Goal: Task Accomplishment & Management: Complete application form

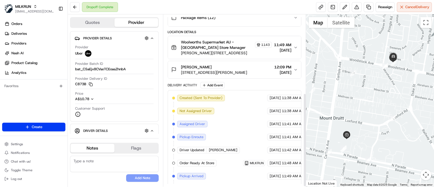
scroll to position [145, 0]
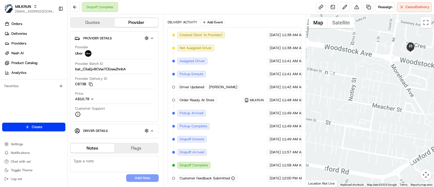
drag, startPoint x: 398, startPoint y: 61, endPoint x: 377, endPoint y: 92, distance: 37.1
click at [377, 91] on div at bounding box center [370, 100] width 128 height 172
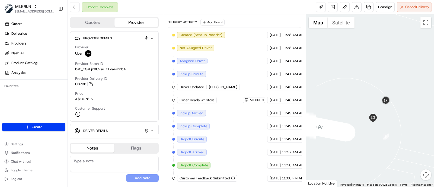
drag, startPoint x: 339, startPoint y: 127, endPoint x: 415, endPoint y: 109, distance: 79.0
click at [415, 109] on div at bounding box center [370, 100] width 128 height 172
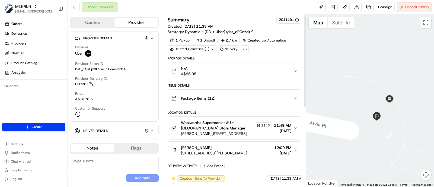
scroll to position [0, 0]
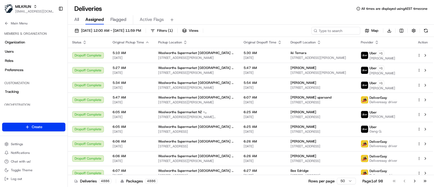
scroll to position [156, 0]
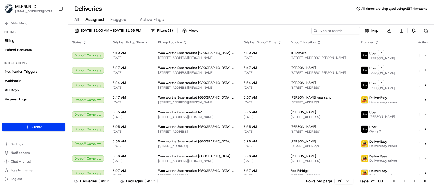
drag, startPoint x: 403, startPoint y: 21, endPoint x: 388, endPoint y: 7, distance: 20.7
click at [403, 21] on div "All Assigned Flagged Active Flags" at bounding box center [251, 19] width 366 height 9
click at [422, 182] on button "Go to last page" at bounding box center [424, 181] width 9 height 8
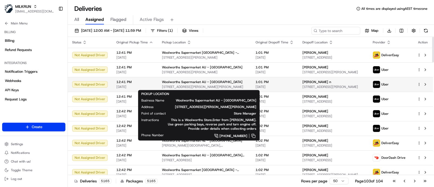
click at [166, 85] on span "334 Murray Rd, Preston, VIC 3072, AU" at bounding box center [204, 87] width 85 height 4
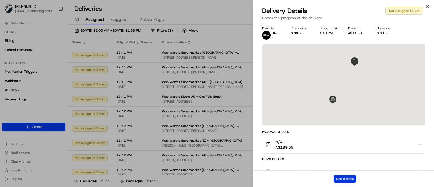
click at [342, 178] on button "See details" at bounding box center [345, 179] width 23 height 8
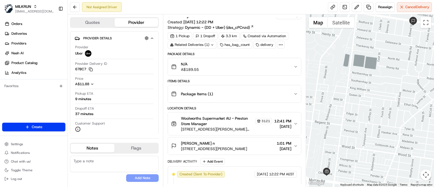
scroll to position [15, 0]
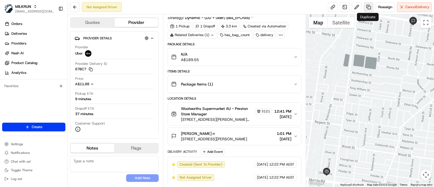
click at [367, 8] on link at bounding box center [369, 7] width 10 height 10
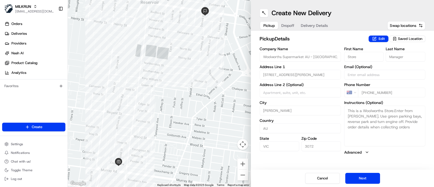
click at [285, 24] on span "Dropoff" at bounding box center [287, 25] width 13 height 5
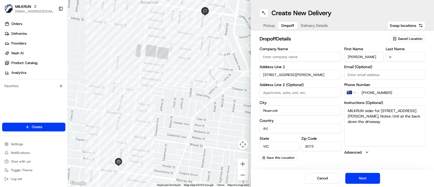
click at [310, 25] on span "Delivery Details" at bounding box center [314, 25] width 27 height 5
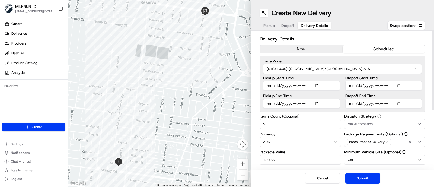
click at [397, 139] on div "Photo Proof of Delivery" at bounding box center [385, 142] width 79 height 8
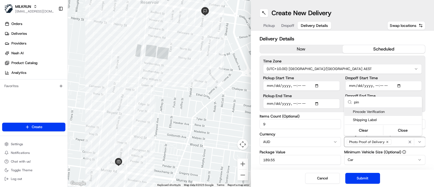
type input "pin"
click at [380, 16] on html "MILKRUN jcoates@woolworths.com.au Toggle Sidebar Orders Deliveries Providers Na…" at bounding box center [217, 93] width 434 height 187
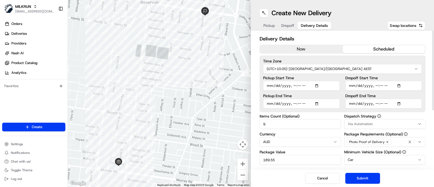
click at [374, 26] on div "Pickup Dropoff Delivery Details Swap locations" at bounding box center [343, 26] width 166 height 10
click at [323, 177] on button "Cancel" at bounding box center [322, 178] width 35 height 11
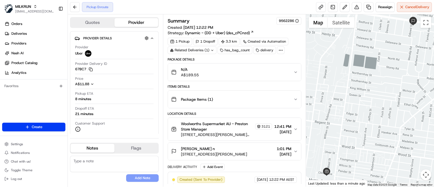
drag, startPoint x: 371, startPoint y: 107, endPoint x: 373, endPoint y: 104, distance: 4.4
click at [371, 107] on div at bounding box center [370, 100] width 128 height 172
click at [390, 71] on div at bounding box center [370, 100] width 128 height 172
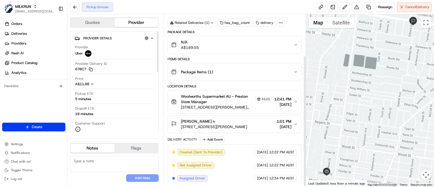
scroll to position [54, 0]
